Goal: Task Accomplishment & Management: Use online tool/utility

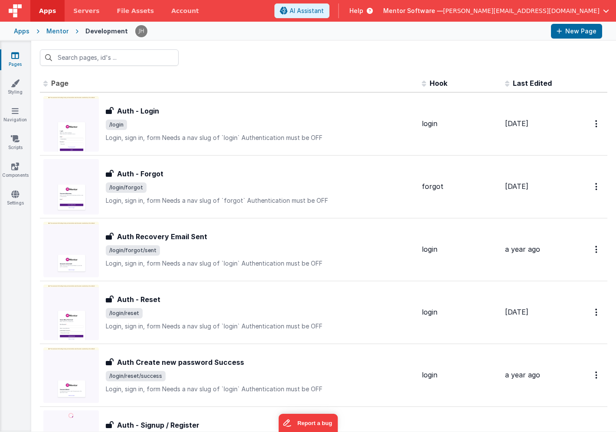
click at [567, 10] on span "[PERSON_NAME][EMAIL_ADDRESS][DOMAIN_NAME]" at bounding box center [521, 11] width 156 height 9
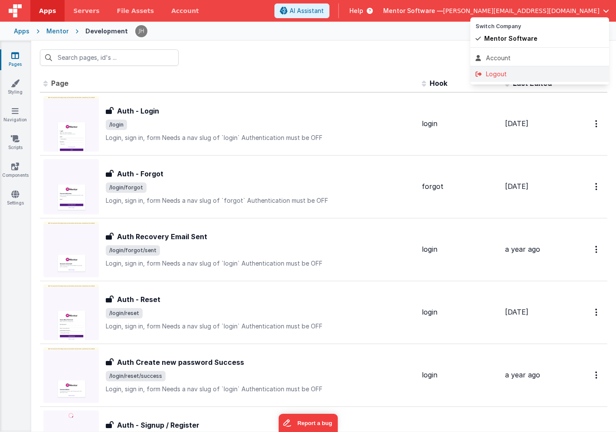
click at [516, 71] on div "Logout" at bounding box center [539, 74] width 128 height 9
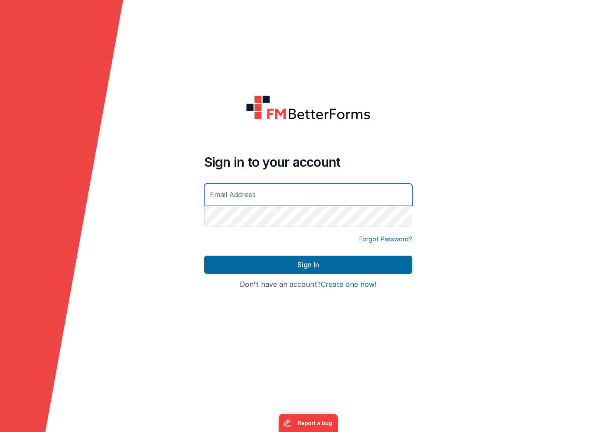
type input "[PERSON_NAME][EMAIL_ADDRESS][DOMAIN_NAME]"
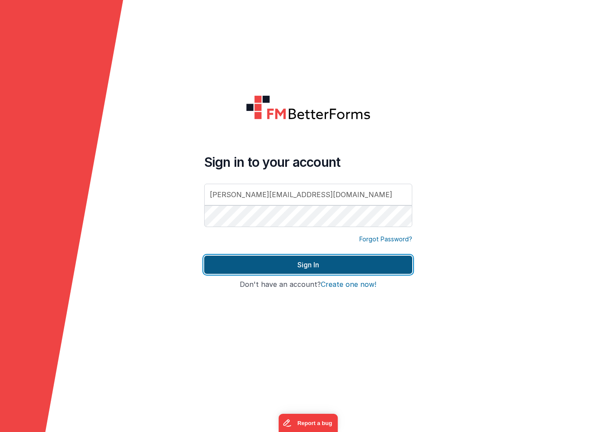
click at [283, 263] on button "Sign In" at bounding box center [308, 265] width 208 height 18
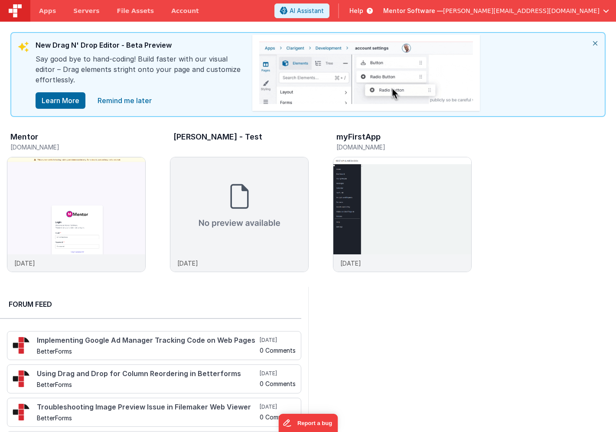
click at [596, 43] on icon "close" at bounding box center [595, 43] width 19 height 21
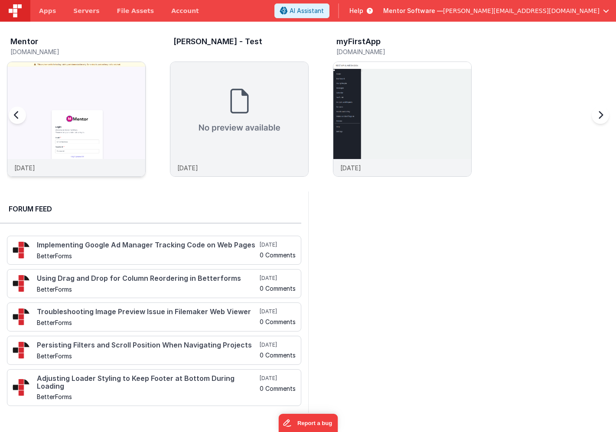
click at [84, 81] on img at bounding box center [76, 131] width 138 height 138
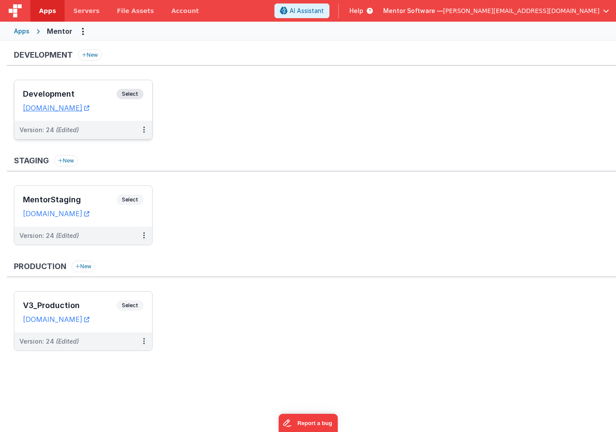
click at [82, 84] on div "Development Select URLs [DOMAIN_NAME]" at bounding box center [83, 100] width 138 height 41
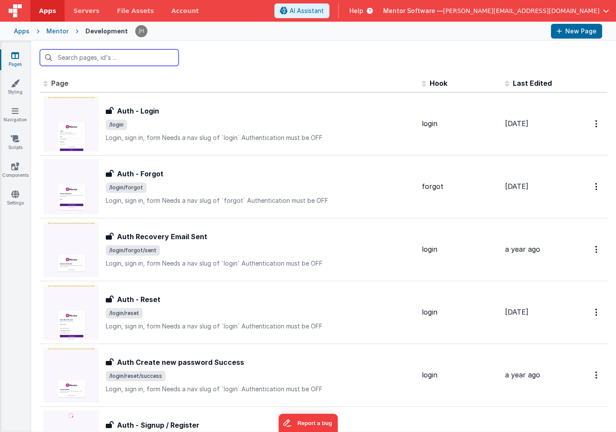
click at [141, 59] on input "text" at bounding box center [109, 57] width 139 height 16
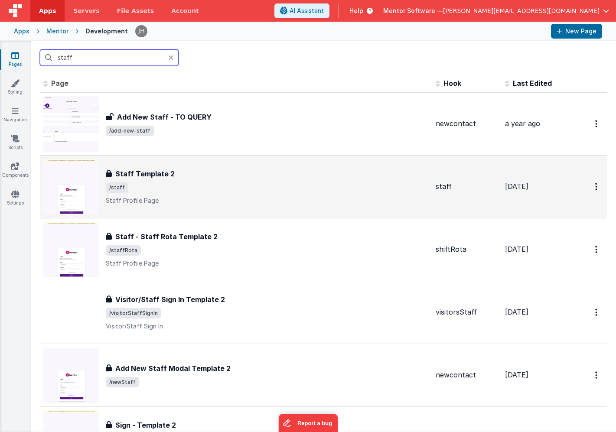
type input "staff"
click at [188, 179] on div "Staff Template 2 Staff Template 2 /staff Staff Profile Page" at bounding box center [267, 187] width 323 height 36
